Goal: Task Accomplishment & Management: Complete application form

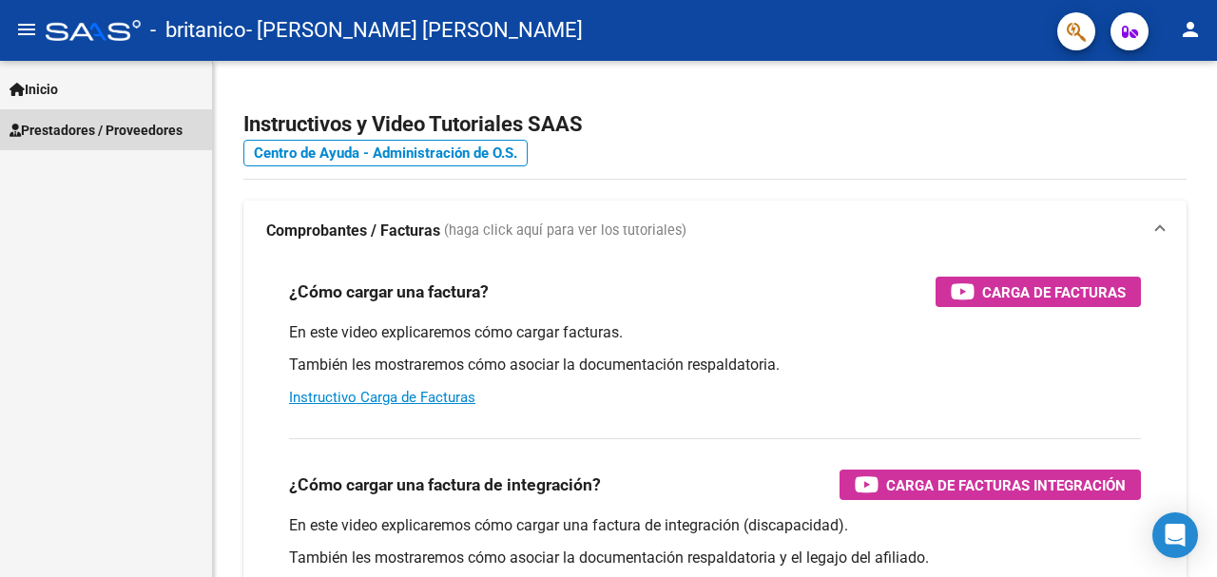
click at [94, 120] on span "Prestadores / Proveedores" at bounding box center [96, 130] width 173 height 21
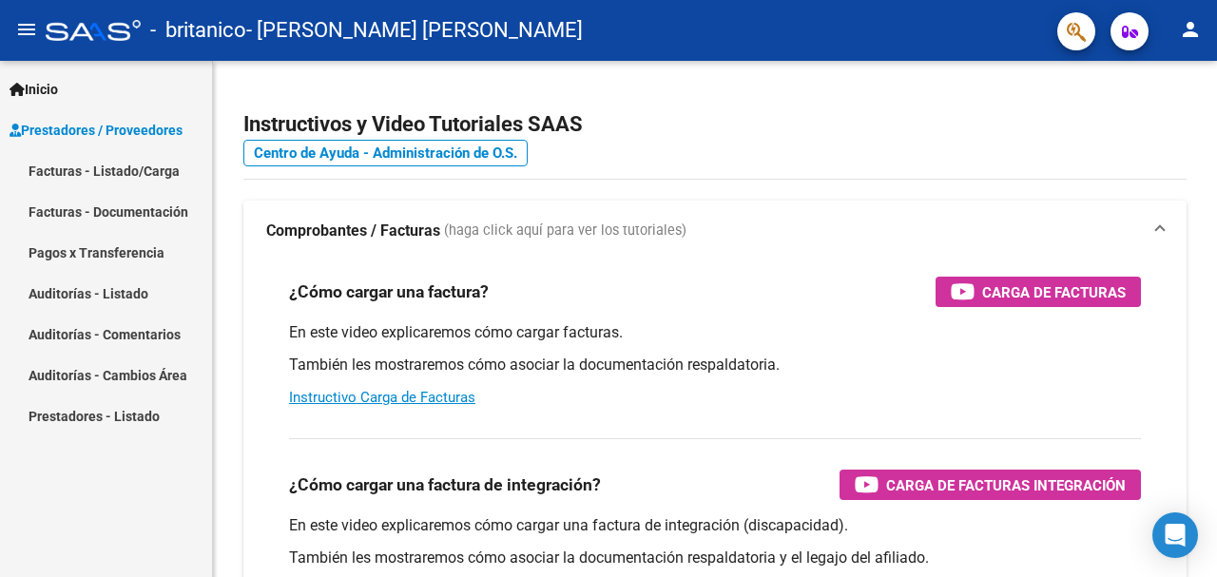
click at [57, 165] on link "Facturas - Listado/Carga" at bounding box center [106, 170] width 212 height 41
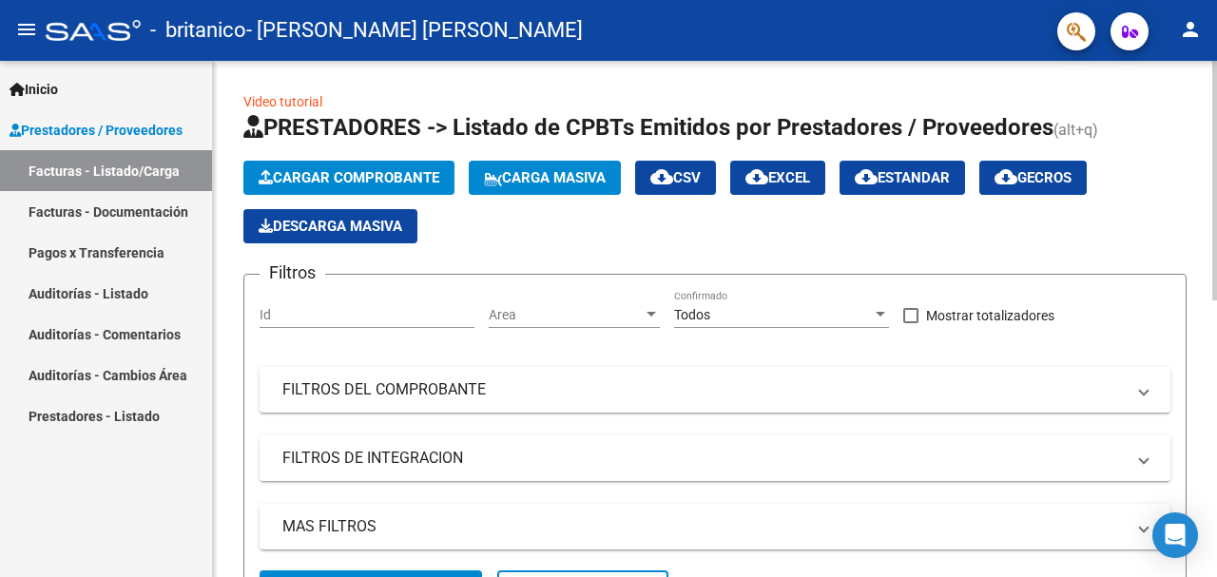
click at [363, 172] on span "Cargar Comprobante" at bounding box center [349, 177] width 181 height 17
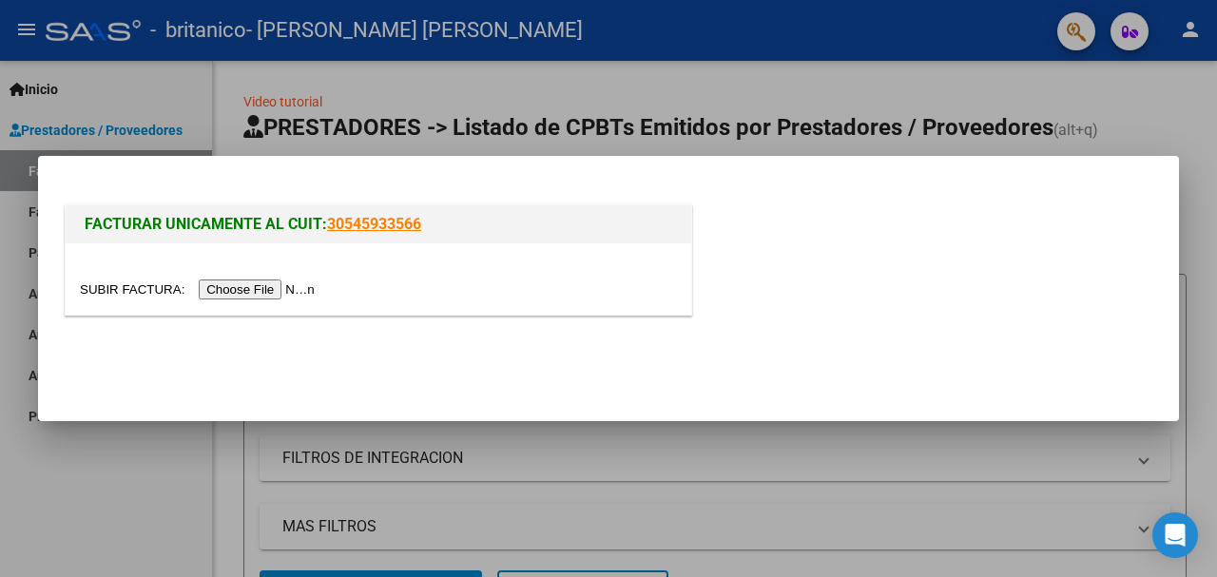
click at [265, 282] on input "file" at bounding box center [200, 290] width 241 height 20
click at [1212, 150] on div at bounding box center [608, 288] width 1217 height 577
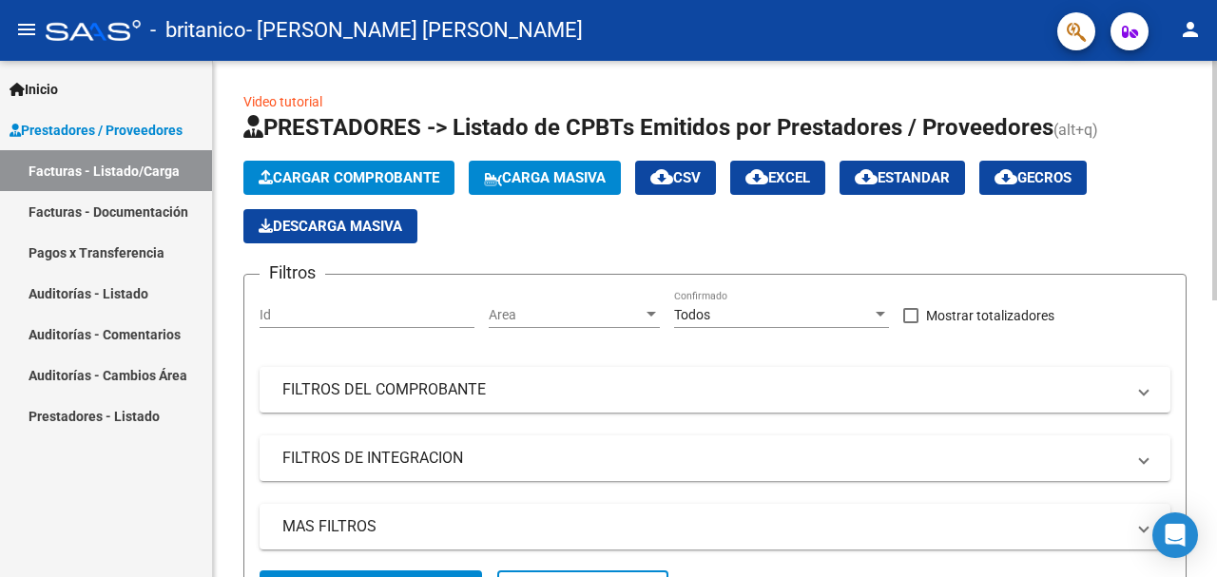
click at [371, 170] on span "Cargar Comprobante" at bounding box center [349, 177] width 181 height 17
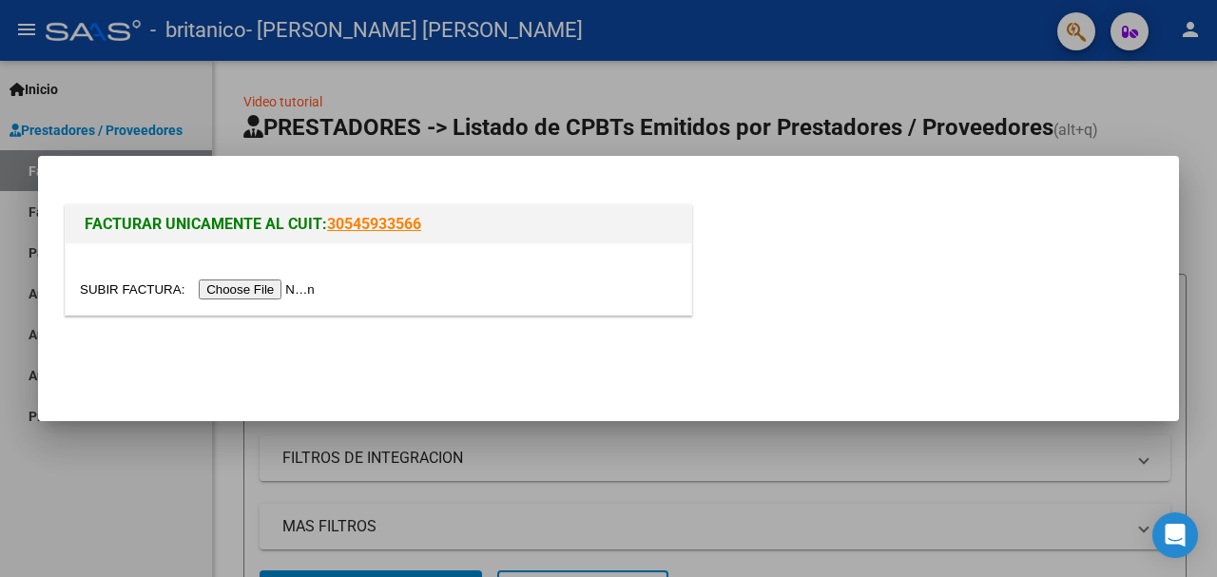
click at [265, 282] on input "file" at bounding box center [200, 290] width 241 height 20
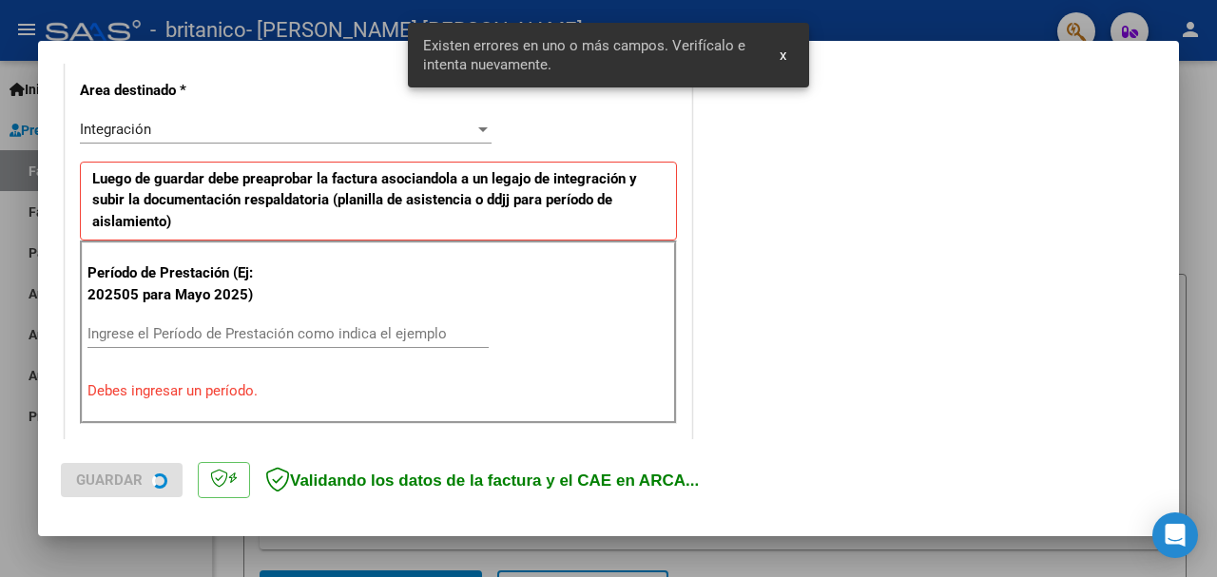
scroll to position [460, 0]
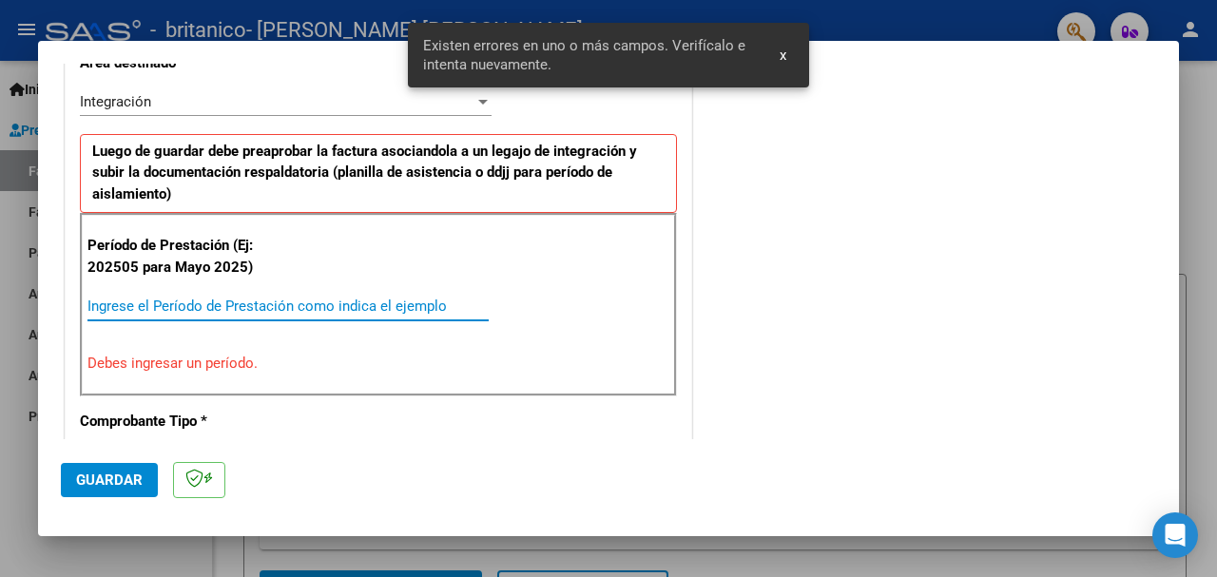
click at [181, 306] on input "Ingrese el Período de Prestación como indica el ejemplo" at bounding box center [287, 306] width 401 height 17
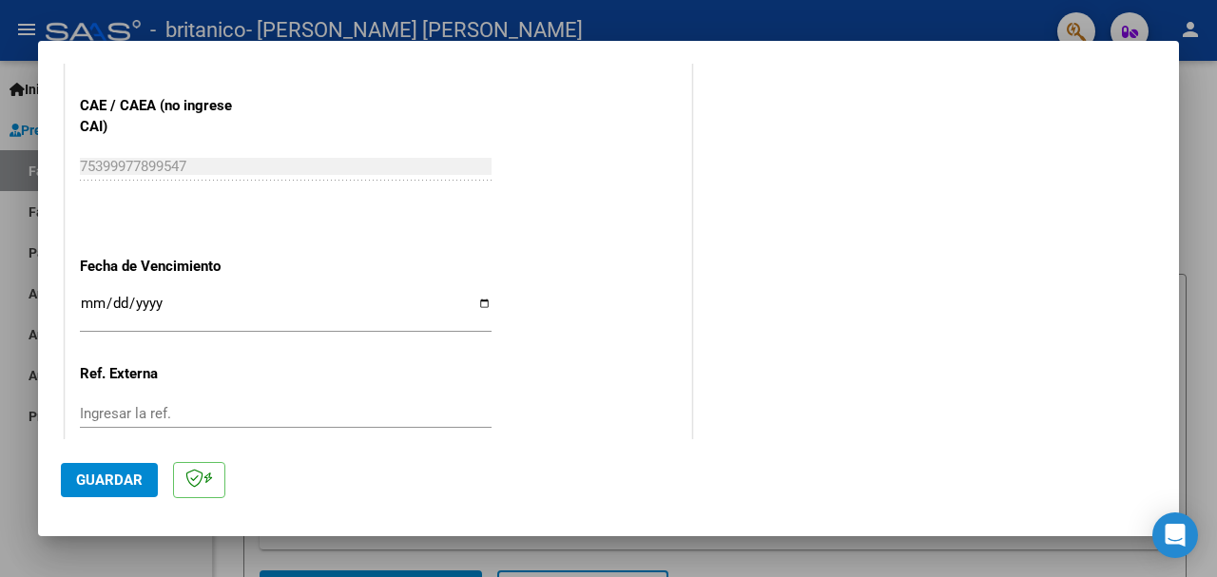
scroll to position [1221, 0]
type input "202509"
click at [484, 300] on input "Ingresar la fecha" at bounding box center [286, 309] width 412 height 30
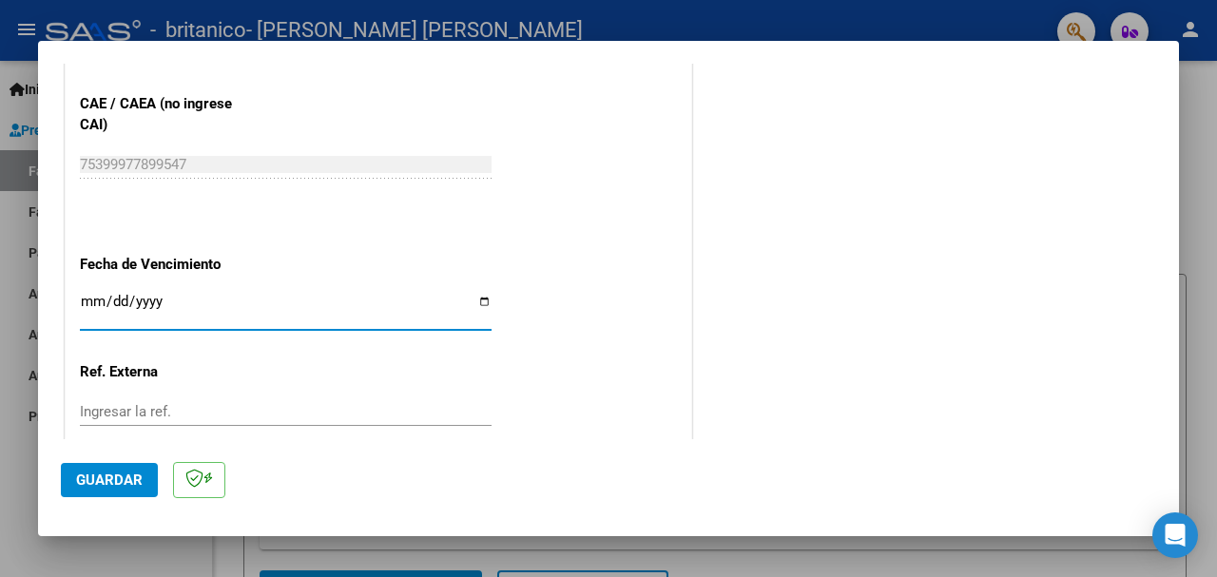
type input "[DATE]"
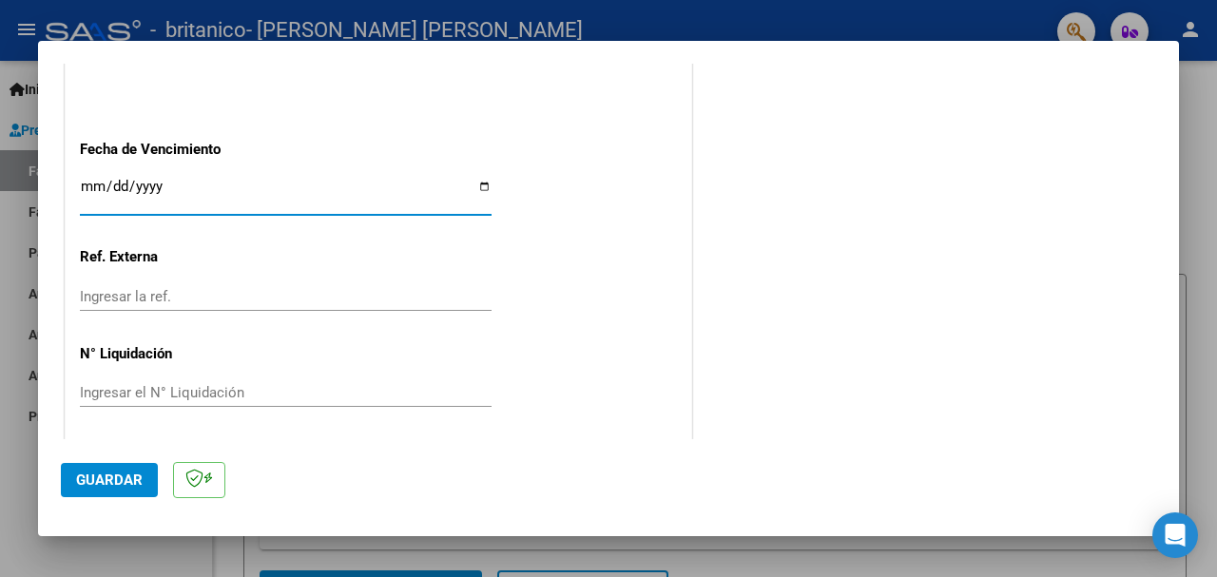
scroll to position [1341, 0]
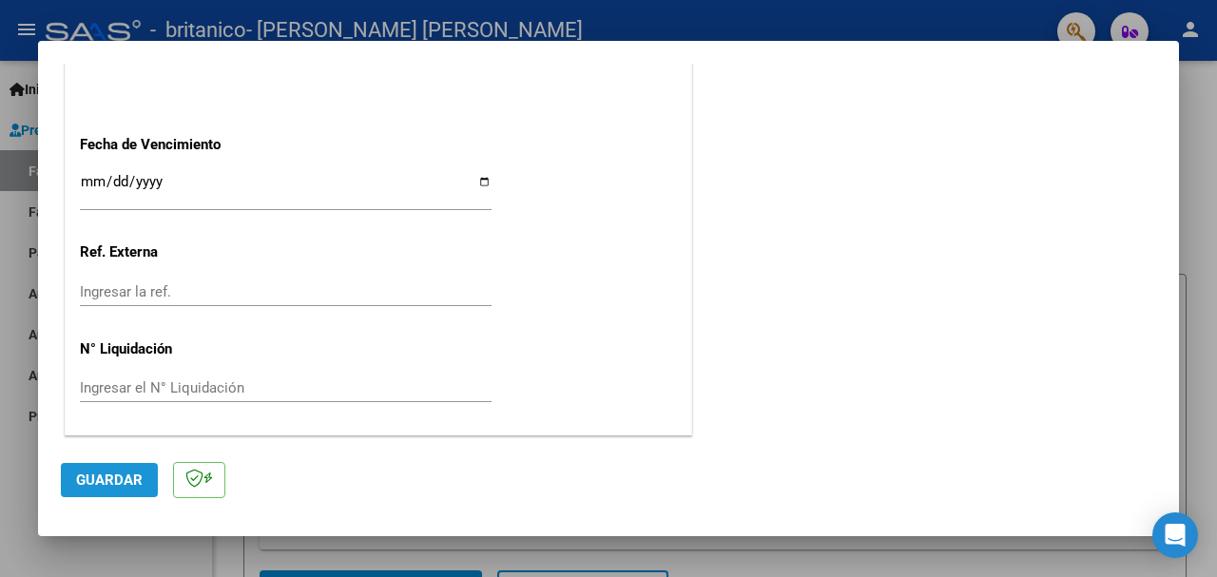
click at [120, 476] on span "Guardar" at bounding box center [109, 480] width 67 height 17
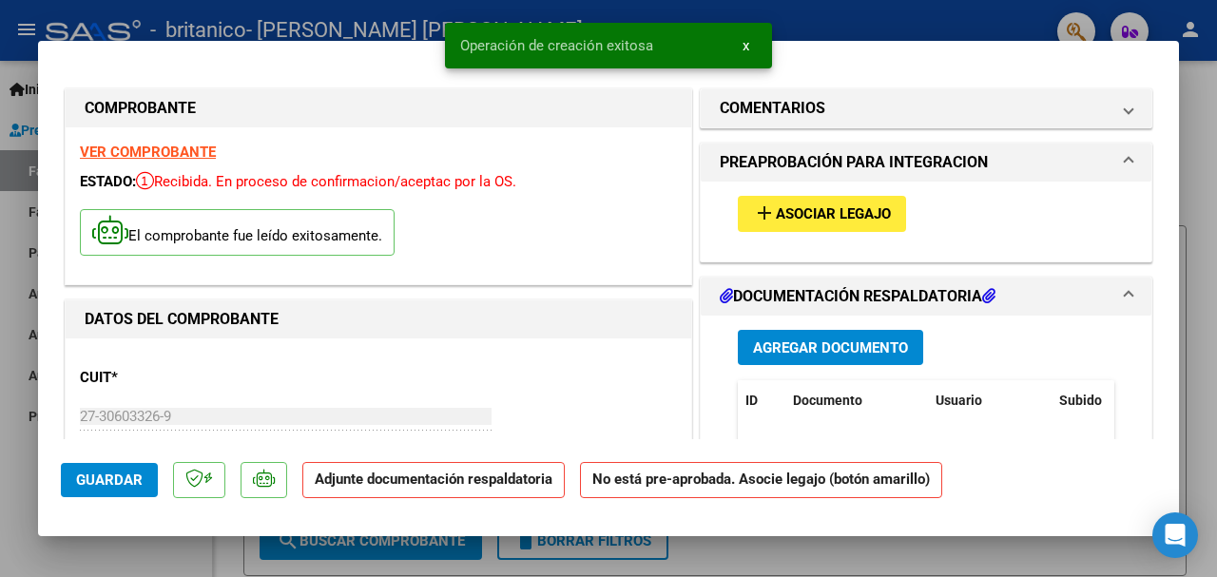
click at [825, 203] on button "add Asociar Legajo" at bounding box center [822, 213] width 168 height 35
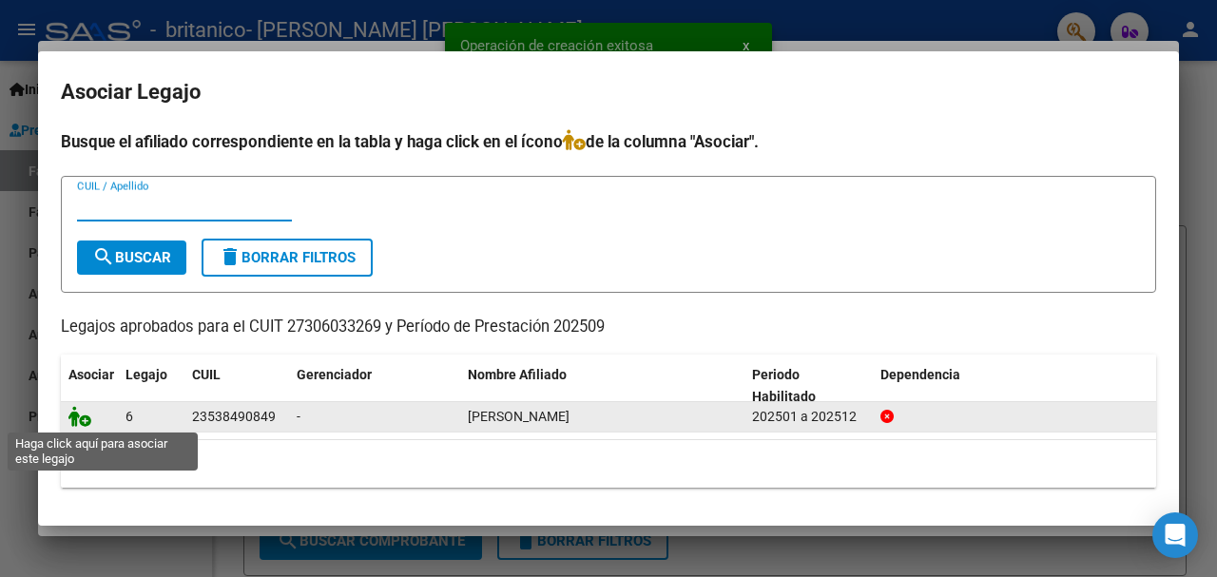
click at [84, 417] on icon at bounding box center [79, 416] width 23 height 21
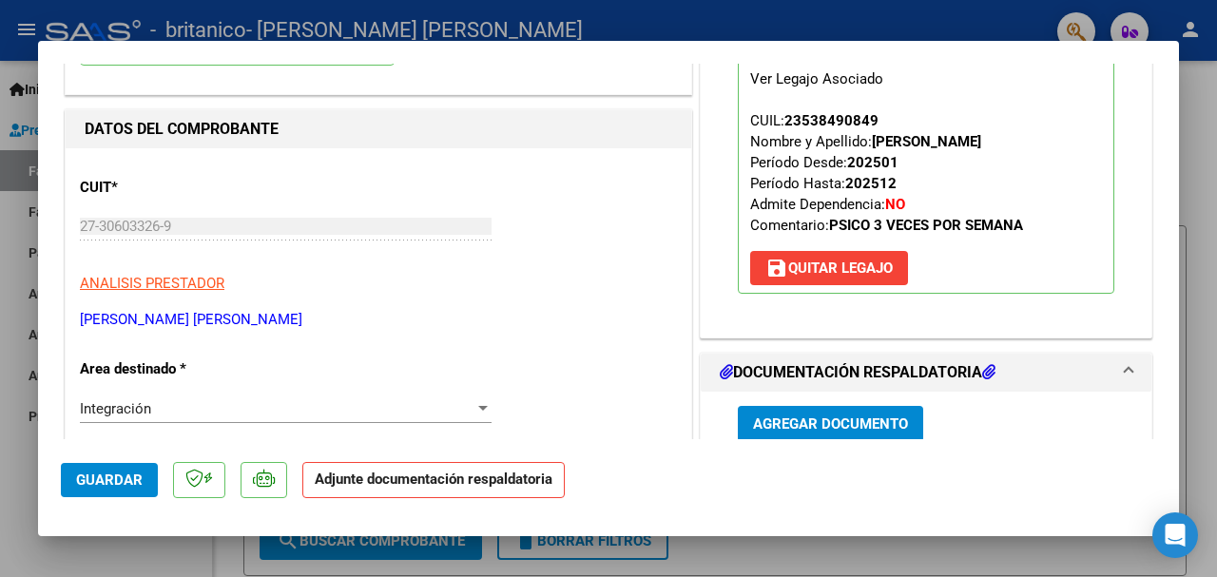
scroll to position [380, 0]
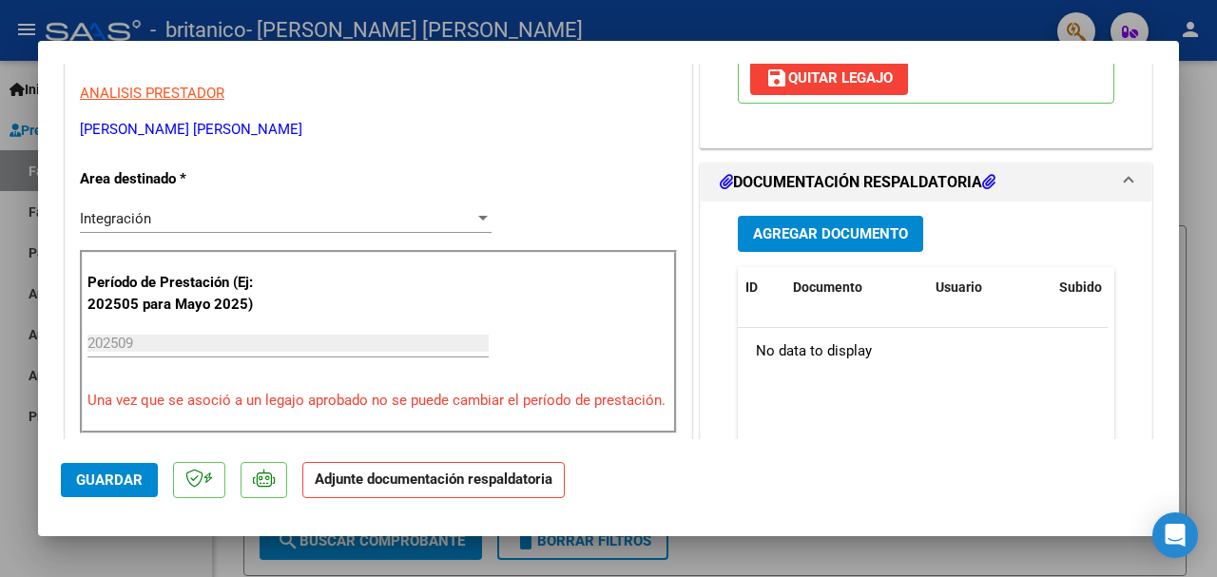
click at [826, 238] on span "Agregar Documento" at bounding box center [830, 234] width 155 height 17
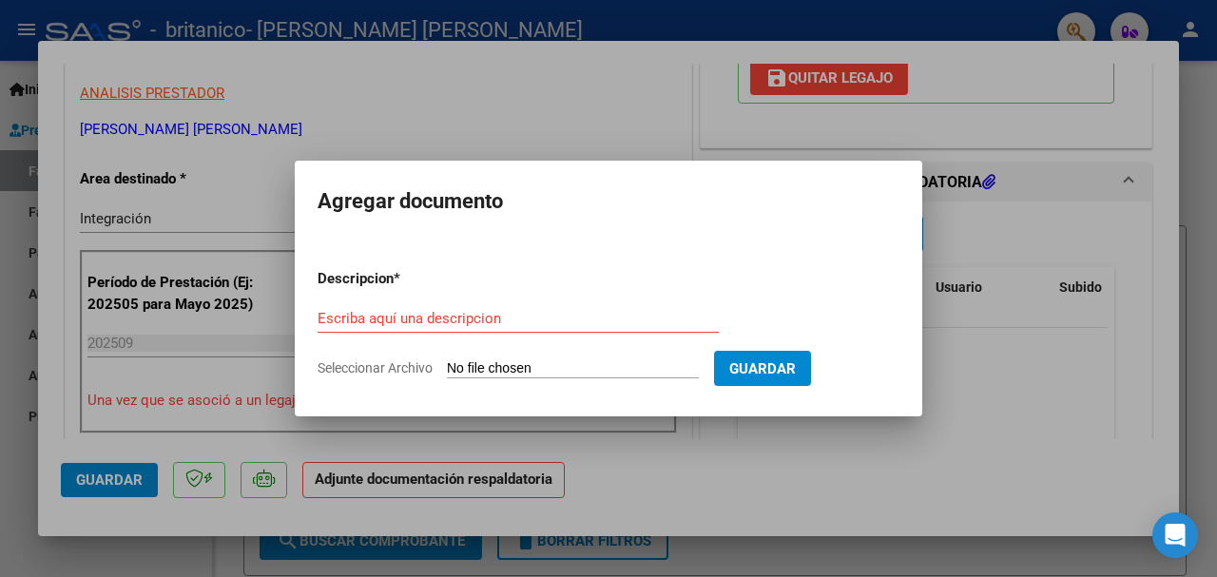
click at [362, 367] on span "Seleccionar Archivo" at bounding box center [375, 367] width 115 height 15
click at [447, 367] on input "Seleccionar Archivo" at bounding box center [573, 369] width 252 height 18
type input "C:\fakepath\Planilla_de_asistencia_Bautista_Iriarte_Hospital_Británico_Psicolog…"
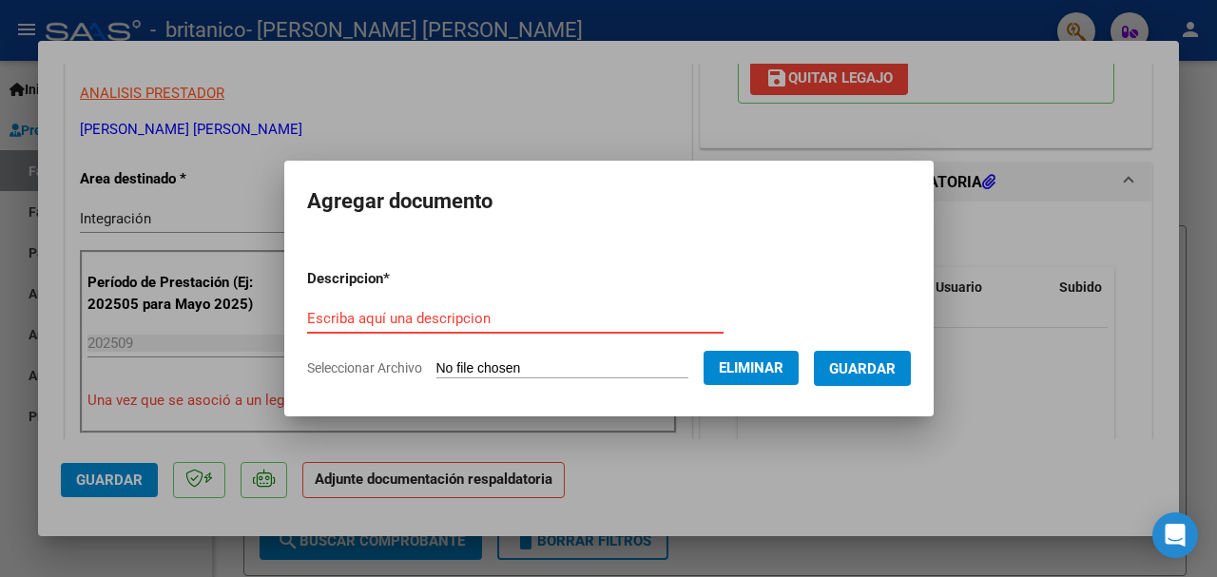
click at [415, 325] on input "Escriba aquí una descripcion" at bounding box center [515, 318] width 416 height 17
type input "planilla asistencia"
click at [911, 369] on button "Guardar" at bounding box center [862, 368] width 97 height 35
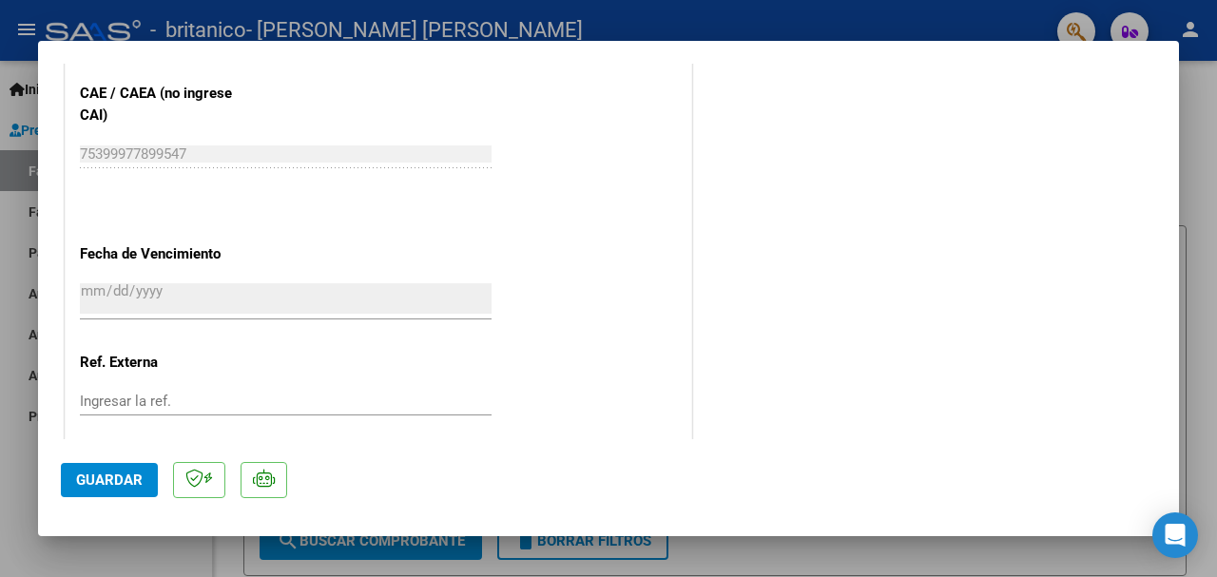
scroll to position [1347, 0]
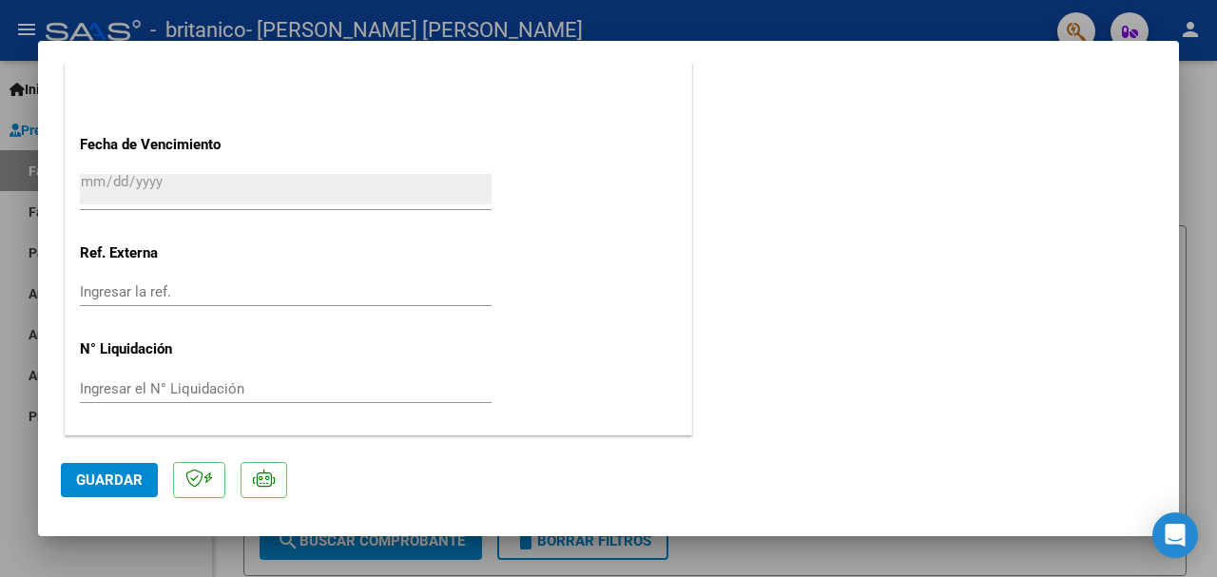
click at [89, 500] on mat-dialog-actions "Guardar" at bounding box center [608, 476] width 1095 height 75
click at [93, 484] on span "Guardar" at bounding box center [109, 480] width 67 height 17
